Goal: Task Accomplishment & Management: Use online tool/utility

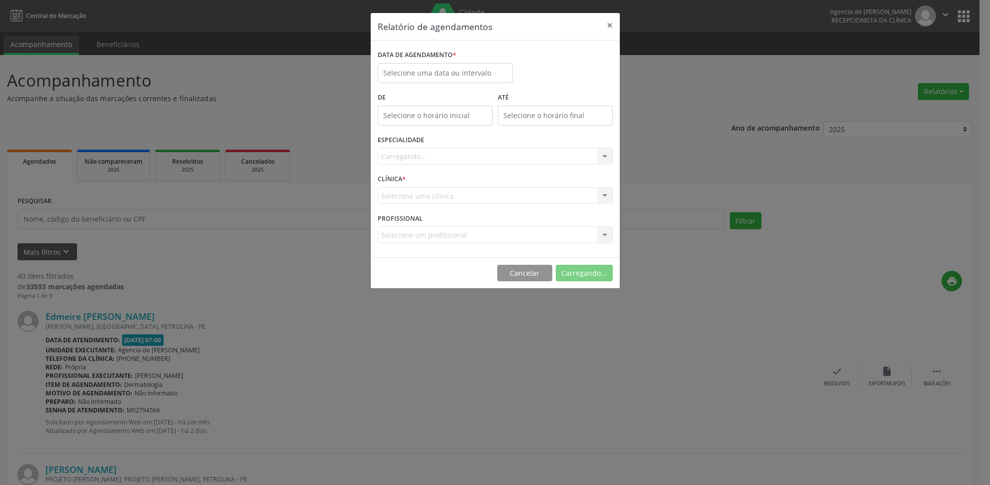
select select "7"
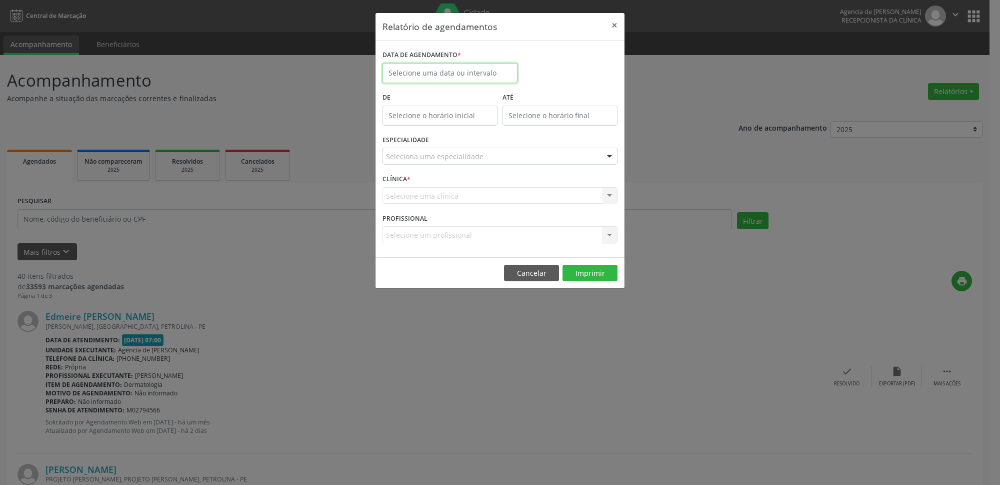
click at [438, 80] on input "text" at bounding box center [450, 73] width 135 height 20
click at [462, 207] on span "27" at bounding box center [460, 206] width 20 height 20
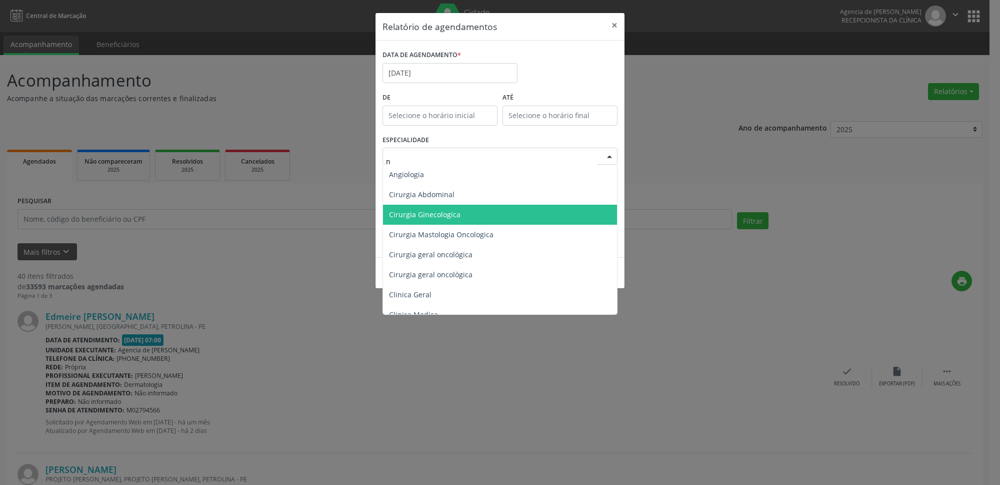
type input "nu"
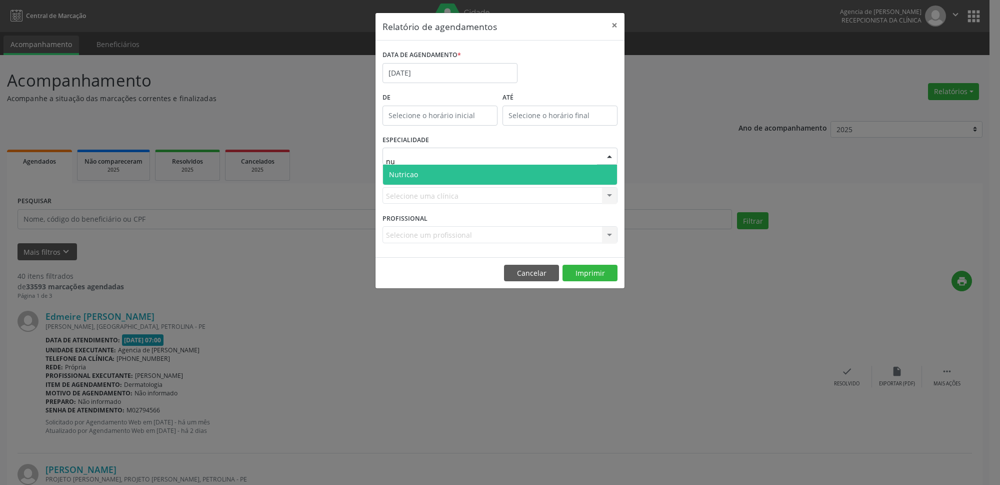
click at [445, 172] on span "Nutricao" at bounding box center [500, 175] width 234 height 20
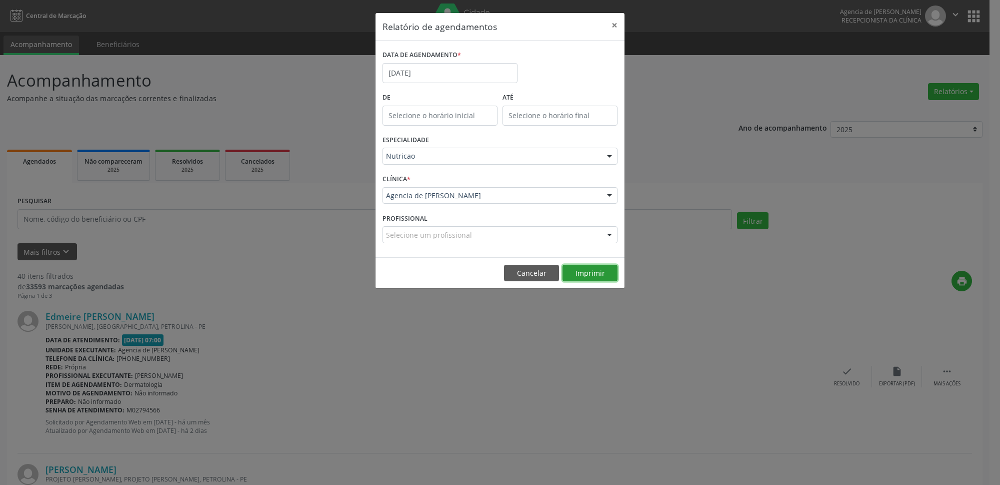
click at [598, 277] on button "Imprimir" at bounding box center [590, 273] width 55 height 17
click at [617, 22] on button "×" at bounding box center [615, 25] width 20 height 25
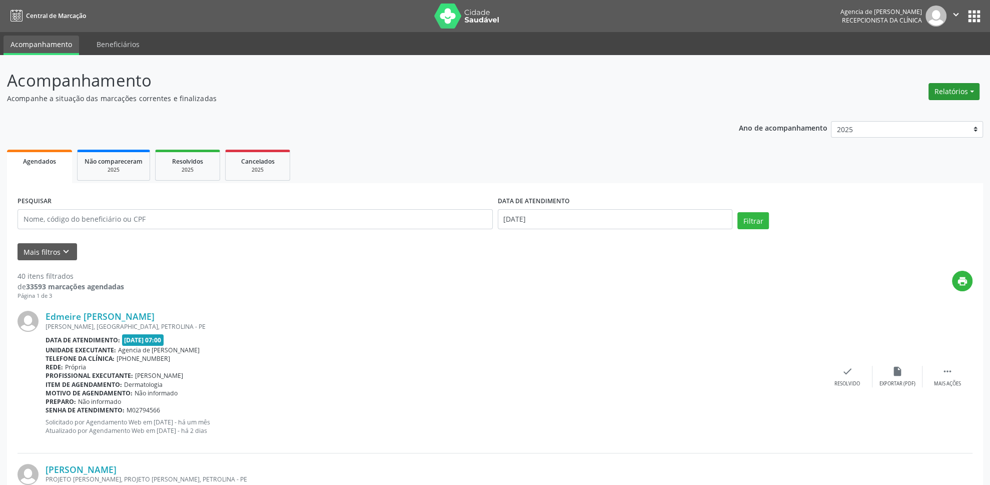
click at [960, 87] on button "Relatórios" at bounding box center [953, 91] width 51 height 17
click at [945, 117] on link "Agendamentos" at bounding box center [927, 114] width 108 height 14
select select "7"
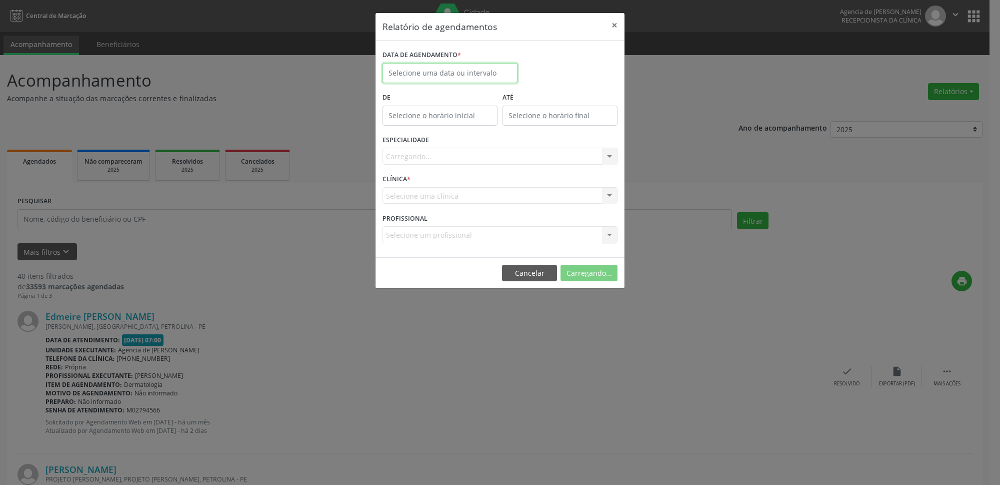
click at [395, 70] on input "text" at bounding box center [450, 73] width 135 height 20
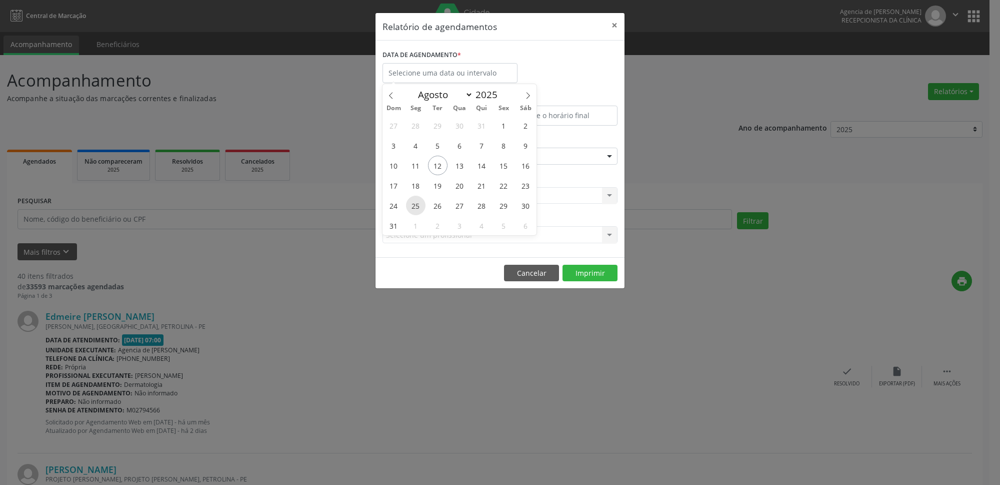
click at [417, 205] on span "25" at bounding box center [416, 206] width 20 height 20
type input "[DATE]"
click at [417, 205] on span "25" at bounding box center [416, 206] width 20 height 20
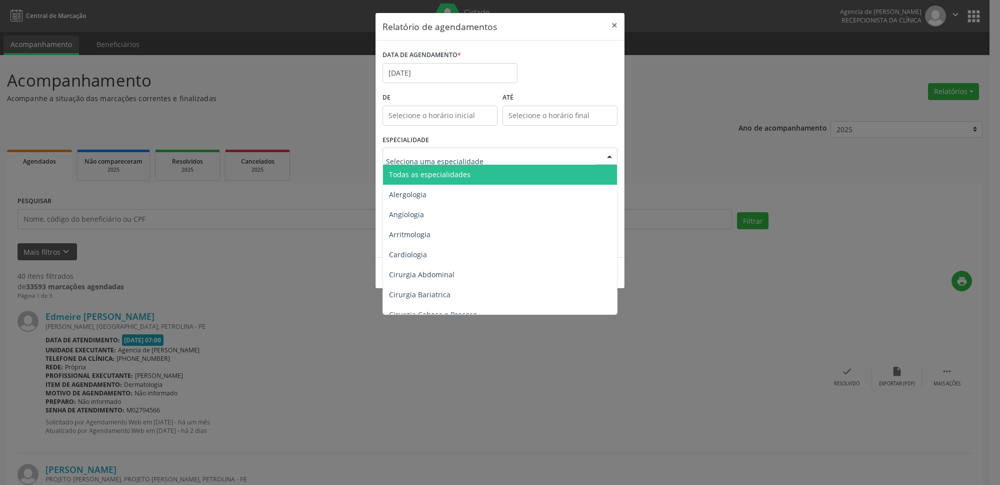
type input "r"
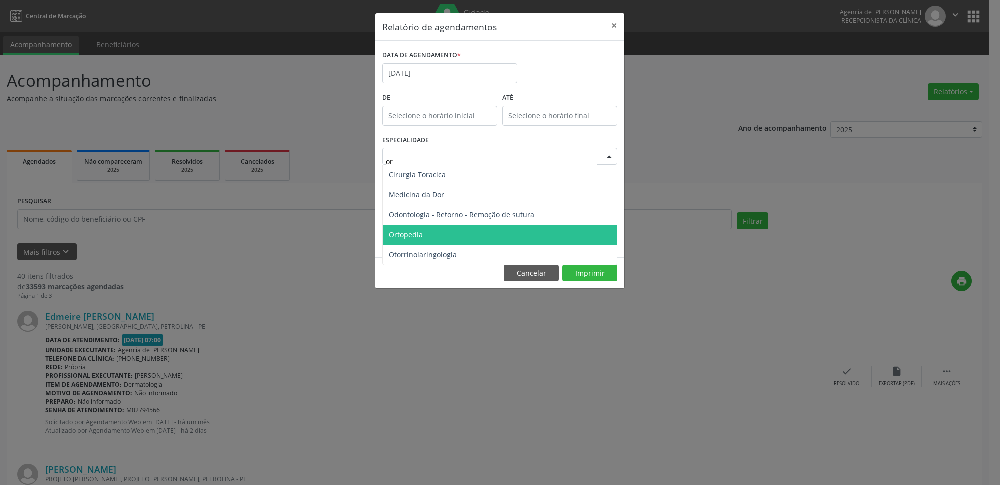
click at [426, 229] on span "Ortopedia" at bounding box center [500, 235] width 234 height 20
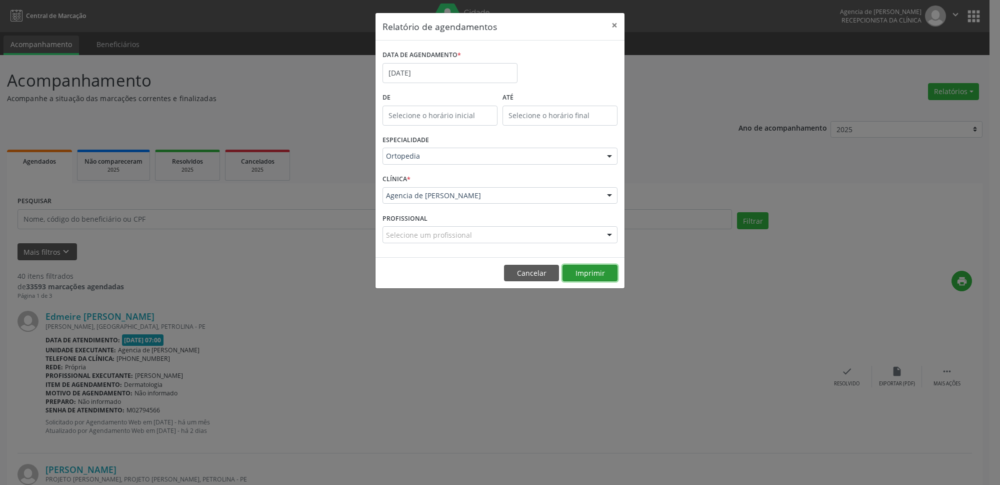
click at [592, 274] on button "Imprimir" at bounding box center [590, 273] width 55 height 17
click at [437, 77] on input "[DATE]" at bounding box center [450, 73] width 135 height 20
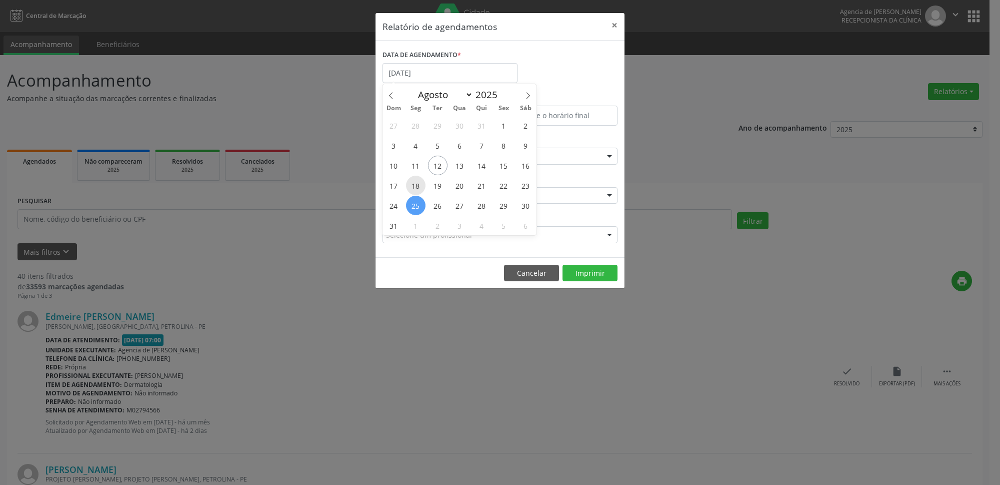
click at [421, 188] on span "18" at bounding box center [416, 186] width 20 height 20
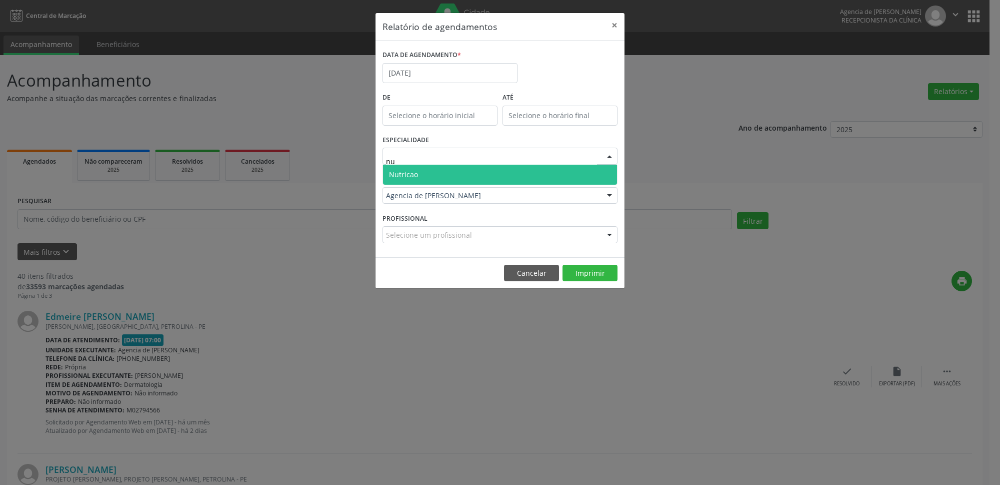
click at [447, 190] on div "Agencia de [PERSON_NAME]" at bounding box center [500, 195] width 235 height 17
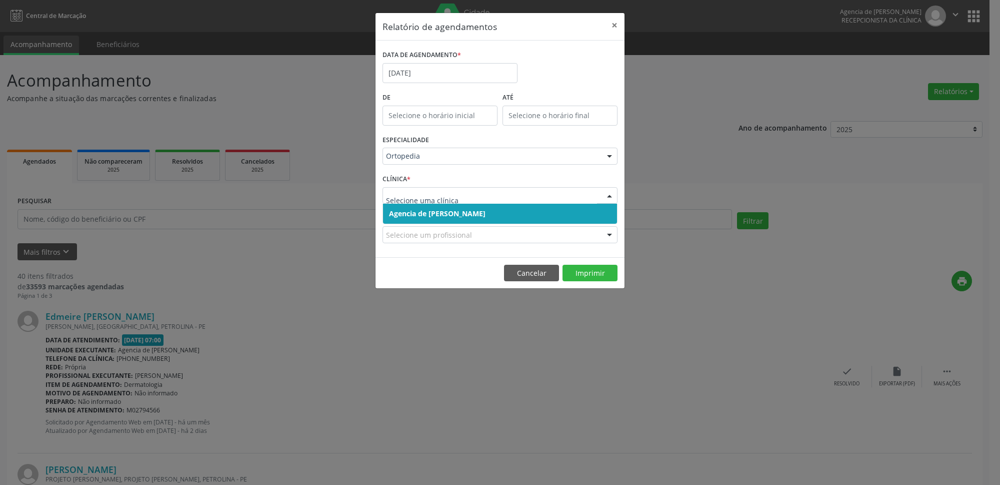
click at [439, 150] on div "Ortopedia" at bounding box center [500, 156] width 235 height 17
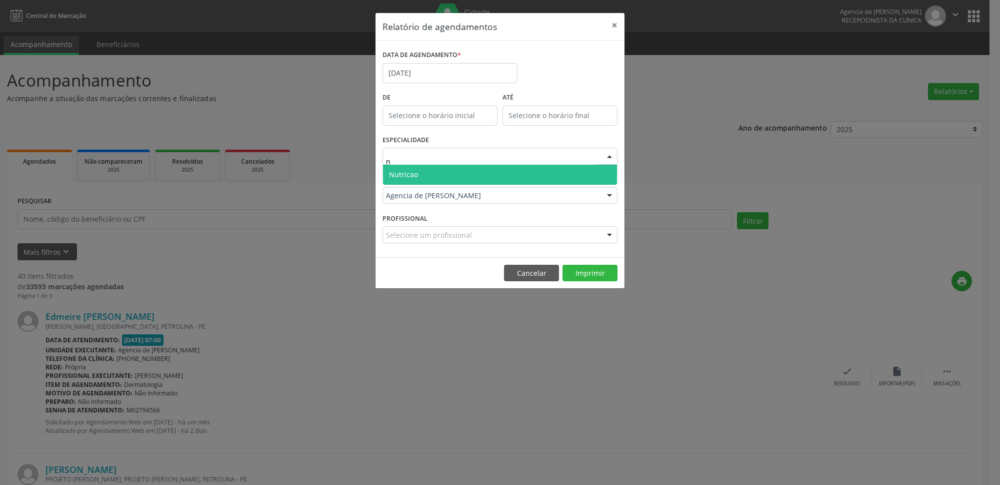
type input "nu"
click at [449, 175] on span "Nutricao" at bounding box center [500, 175] width 234 height 20
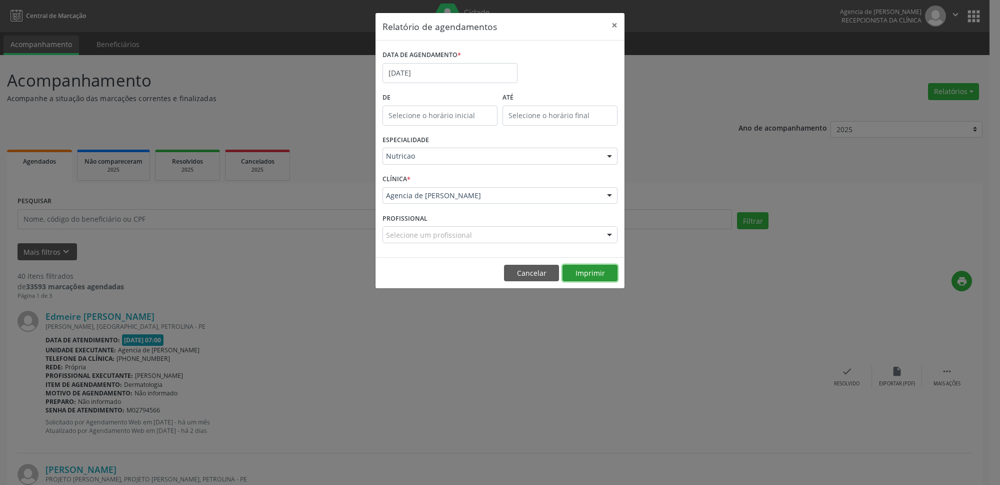
click at [590, 277] on button "Imprimir" at bounding box center [590, 273] width 55 height 17
click at [617, 25] on button "×" at bounding box center [615, 25] width 20 height 25
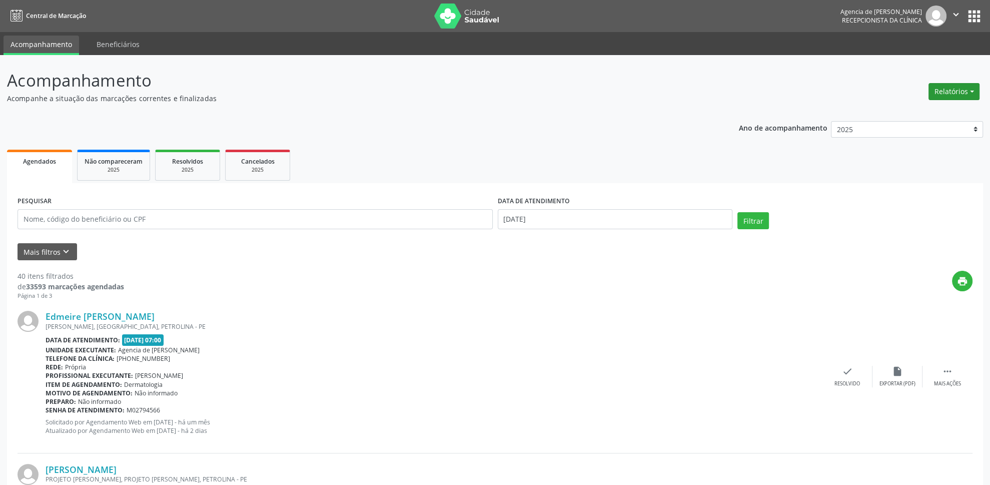
click at [948, 94] on button "Relatórios" at bounding box center [953, 91] width 51 height 17
click at [897, 114] on link "Agendamentos" at bounding box center [927, 114] width 108 height 14
select select "7"
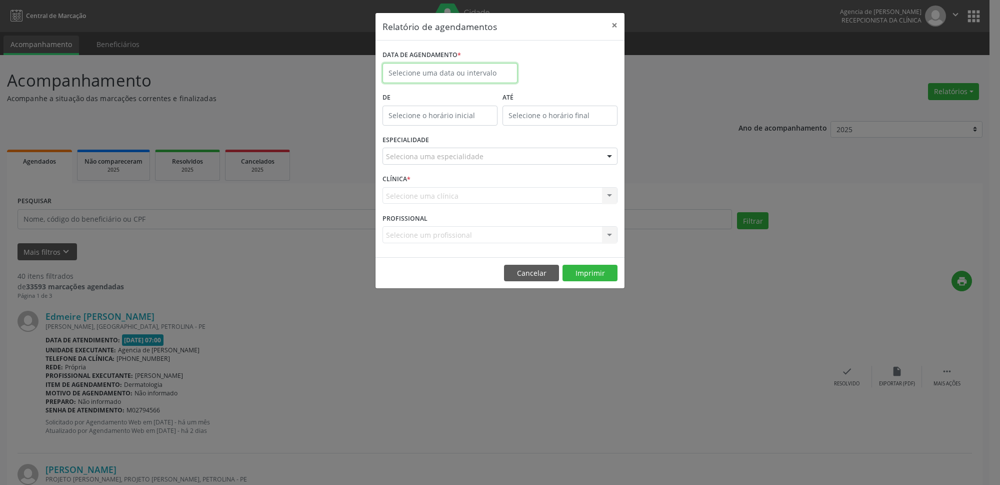
click at [448, 72] on input "text" at bounding box center [450, 73] width 135 height 20
click at [461, 70] on input "text" at bounding box center [450, 73] width 135 height 20
click at [459, 207] on span "27" at bounding box center [460, 206] width 20 height 20
type input "[DATE]"
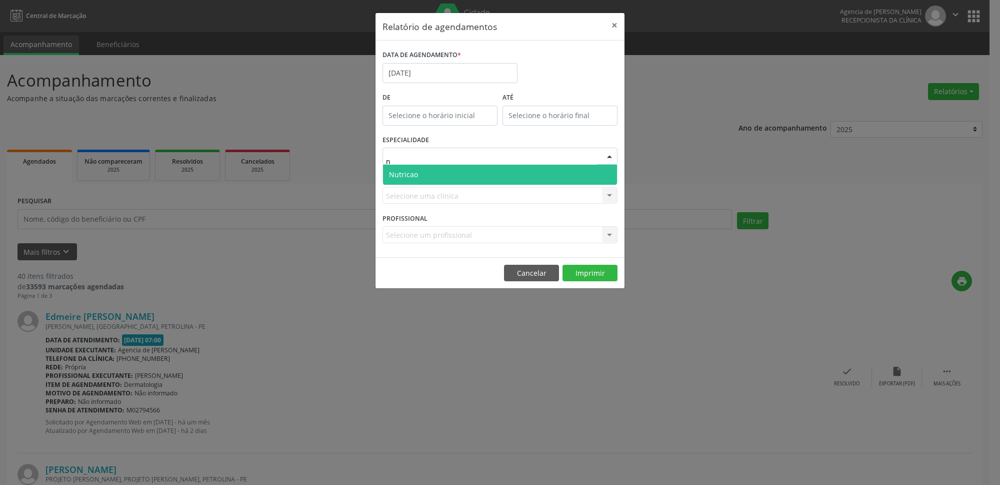
type input "nu"
click at [470, 182] on span "Nutricao" at bounding box center [500, 175] width 234 height 20
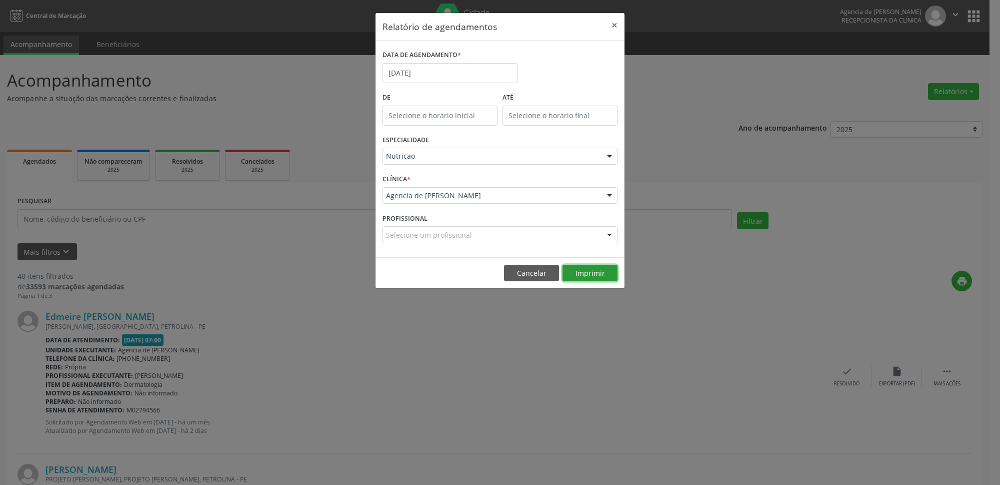
click at [590, 276] on button "Imprimir" at bounding box center [590, 273] width 55 height 17
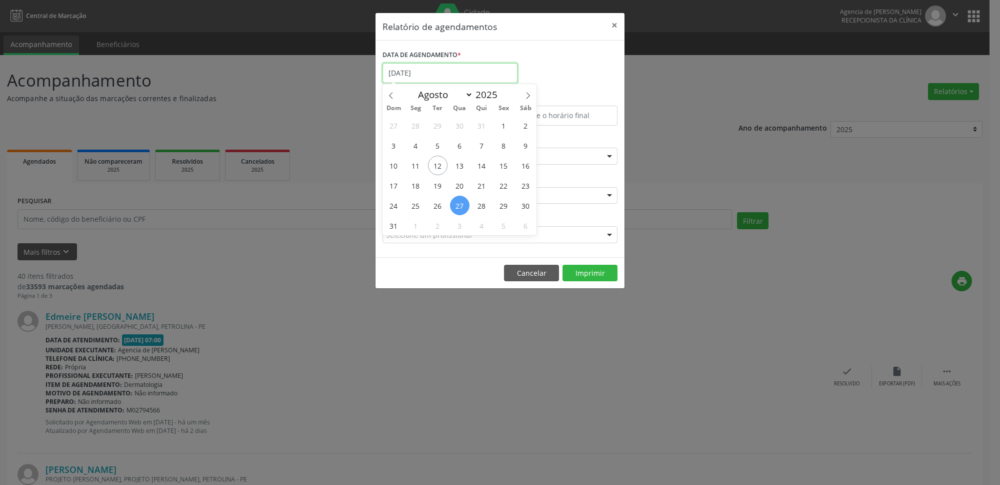
click at [432, 78] on input "[DATE]" at bounding box center [450, 73] width 135 height 20
click at [443, 207] on span "26" at bounding box center [438, 206] width 20 height 20
type input "[DATE]"
click at [443, 207] on span "26" at bounding box center [438, 206] width 20 height 20
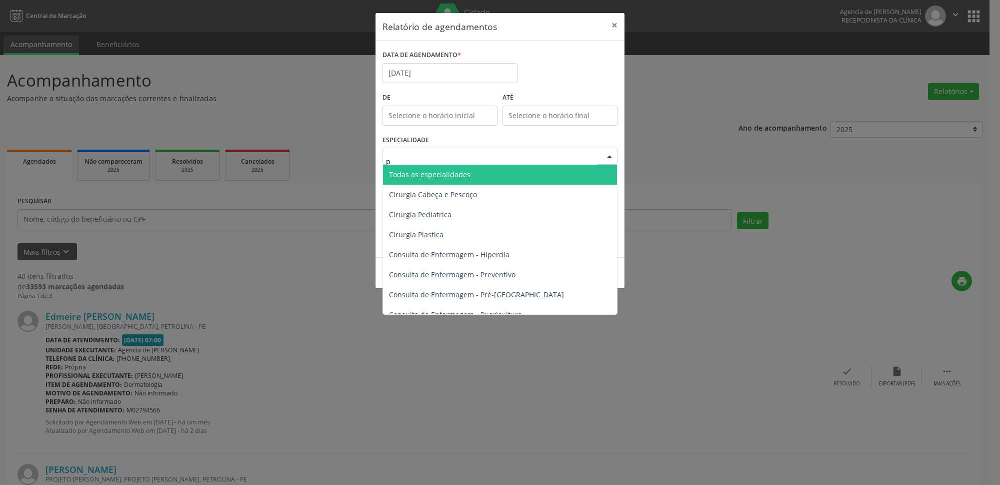
type input "pr"
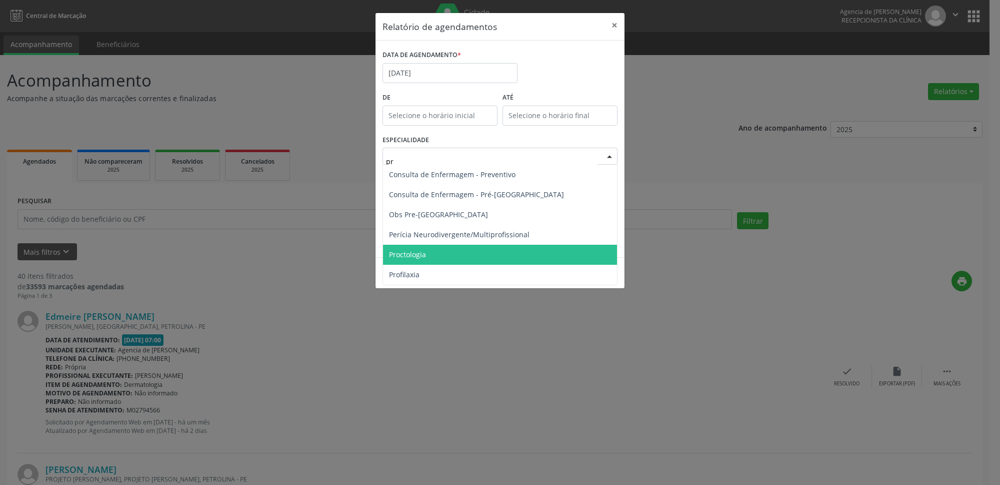
click at [441, 255] on span "Proctologia" at bounding box center [500, 255] width 234 height 20
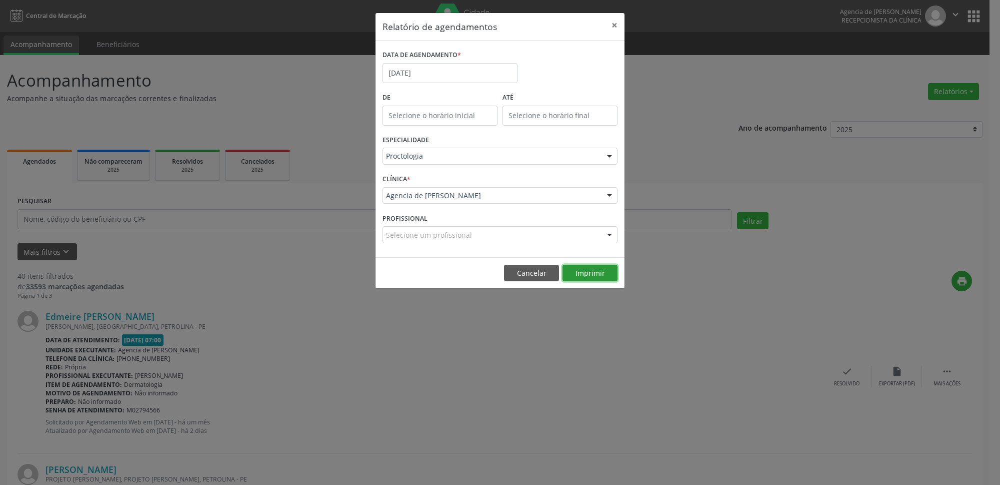
click at [605, 274] on button "Imprimir" at bounding box center [590, 273] width 55 height 17
click at [616, 25] on button "×" at bounding box center [615, 25] width 20 height 25
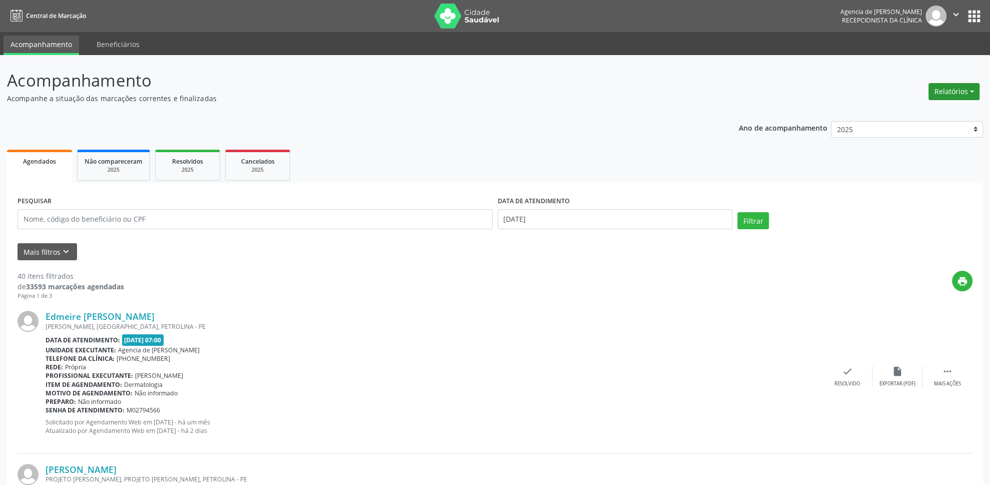
click at [942, 87] on button "Relatórios" at bounding box center [953, 91] width 51 height 17
click at [922, 112] on link "Agendamentos" at bounding box center [927, 114] width 108 height 14
select select "7"
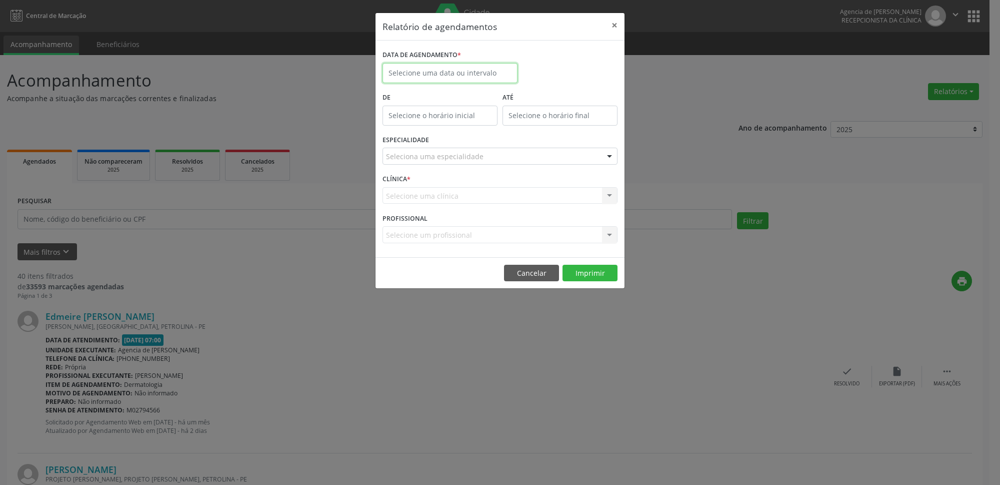
click at [485, 79] on input "text" at bounding box center [450, 73] width 135 height 20
click at [444, 165] on span "12" at bounding box center [438, 166] width 20 height 20
click at [467, 158] on input "text" at bounding box center [491, 161] width 211 height 20
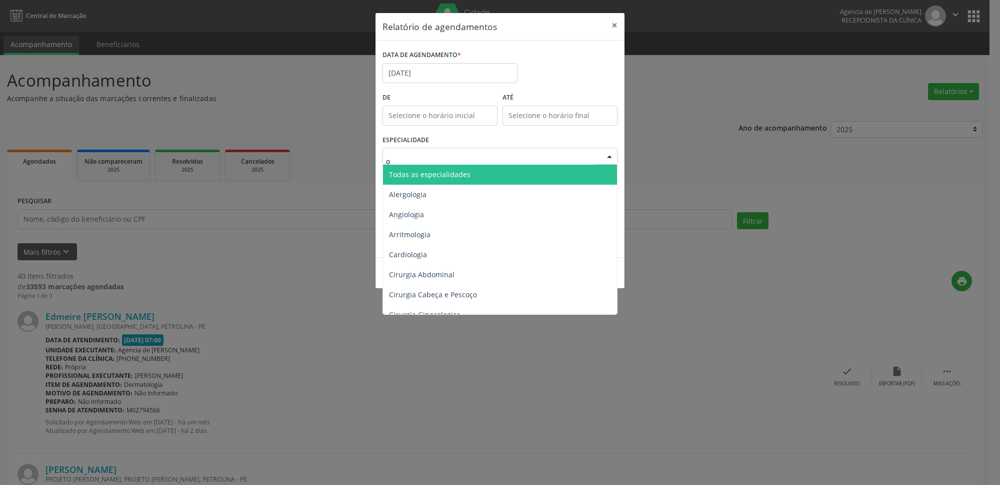
type input "or"
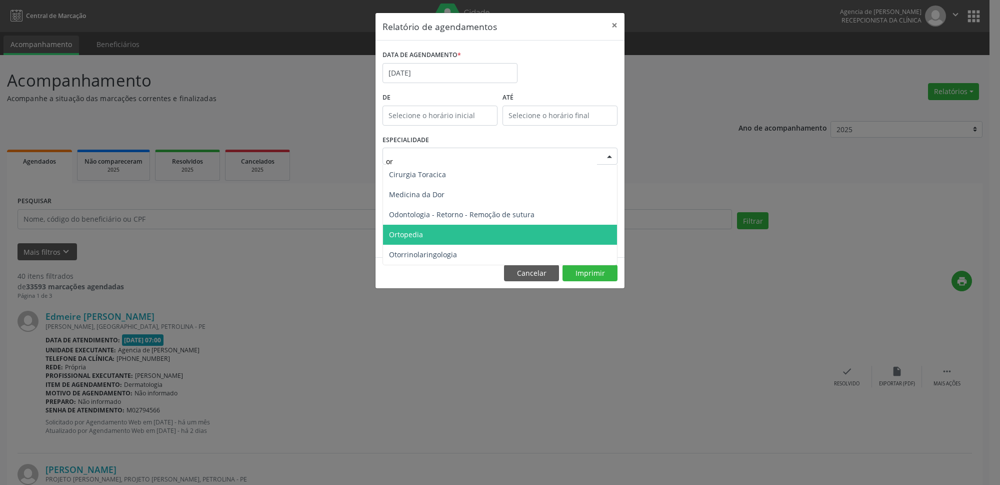
click at [454, 237] on span "Ortopedia" at bounding box center [500, 235] width 234 height 20
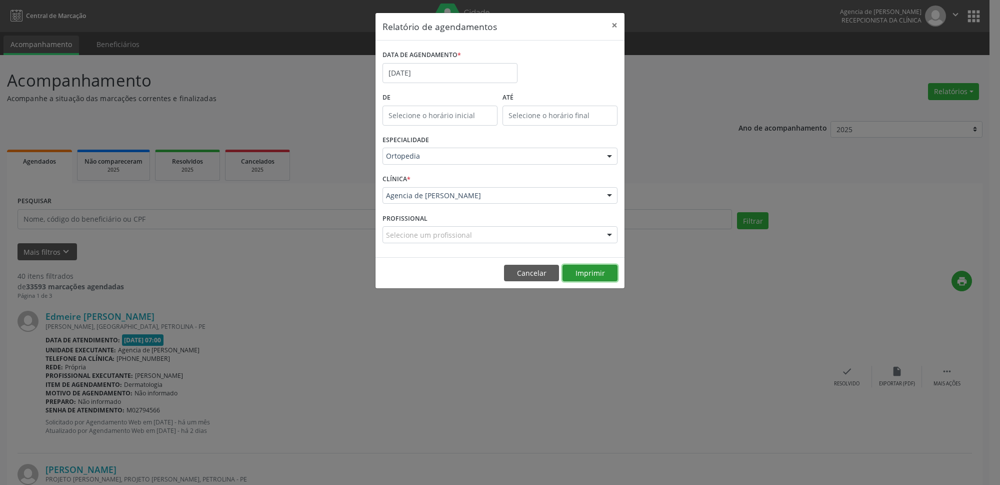
click at [585, 275] on button "Imprimir" at bounding box center [590, 273] width 55 height 17
click at [438, 79] on input "[DATE]" at bounding box center [450, 73] width 135 height 20
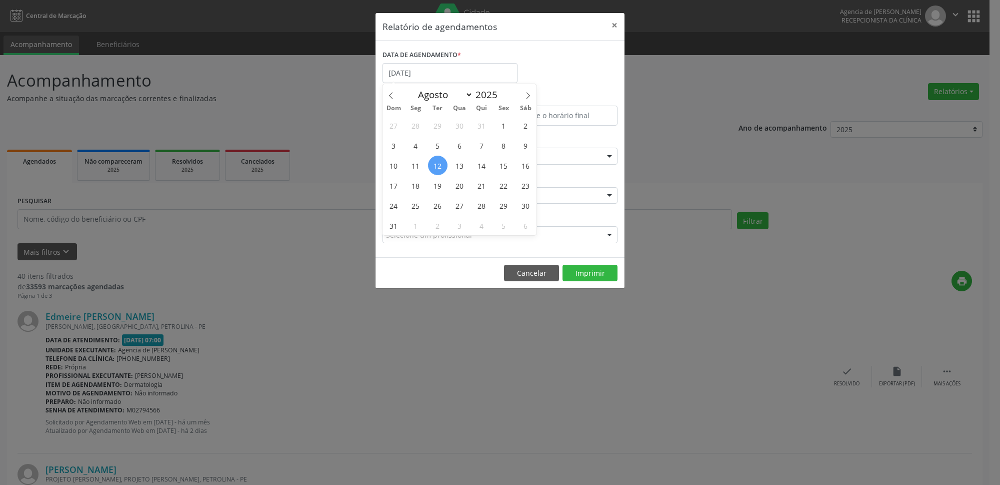
click at [437, 164] on span "12" at bounding box center [438, 166] width 20 height 20
type input "[DATE]"
click at [437, 164] on span "12" at bounding box center [438, 166] width 20 height 20
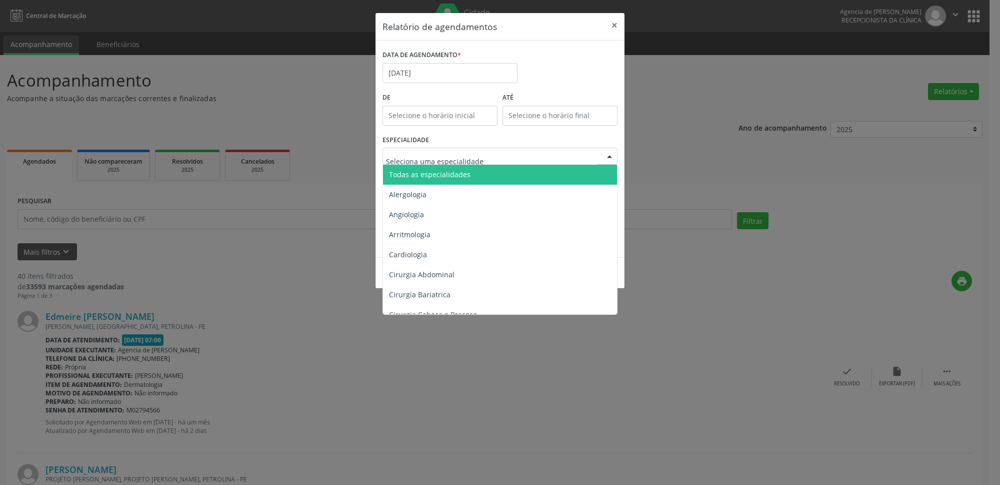
click at [441, 179] on span "Todas as especialidades" at bounding box center [430, 175] width 82 height 10
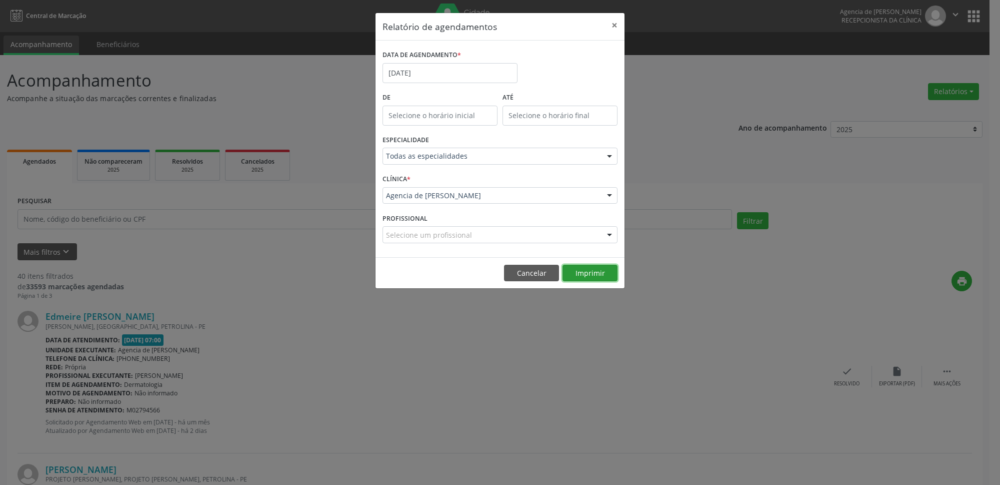
click at [608, 275] on button "Imprimir" at bounding box center [590, 273] width 55 height 17
